Goal: Information Seeking & Learning: Understand process/instructions

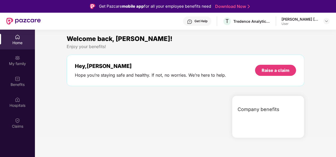
scroll to position [30, 0]
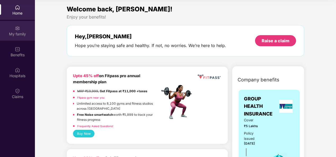
click at [26, 34] on div "My family" at bounding box center [17, 34] width 35 height 5
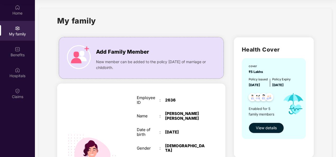
click at [28, 62] on div "Home My family Benefits Hospitals Claims" at bounding box center [17, 52] width 35 height 105
click at [10, 75] on div "Hospitals" at bounding box center [17, 75] width 35 height 5
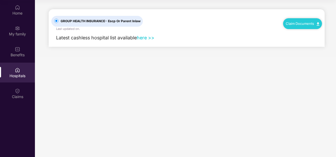
click at [295, 20] on div "Claim Documents" at bounding box center [302, 23] width 39 height 11
click at [296, 24] on link "Claim Documents" at bounding box center [303, 23] width 34 height 4
click at [302, 43] on link "Claim Process" at bounding box center [305, 43] width 34 height 11
click at [18, 91] on img at bounding box center [17, 90] width 5 height 5
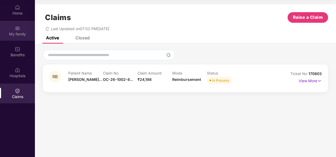
click at [10, 31] on div "My family" at bounding box center [17, 31] width 35 height 20
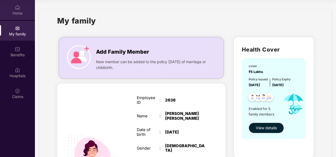
click at [16, 16] on div "Home" at bounding box center [17, 10] width 35 height 20
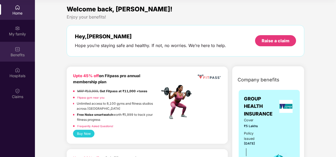
click at [18, 47] on img at bounding box center [17, 49] width 5 height 5
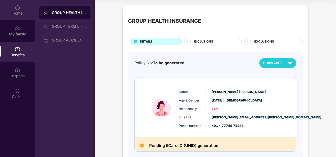
click at [15, 9] on img at bounding box center [17, 7] width 5 height 5
